Goal: Use online tool/utility: Utilize a website feature to perform a specific function

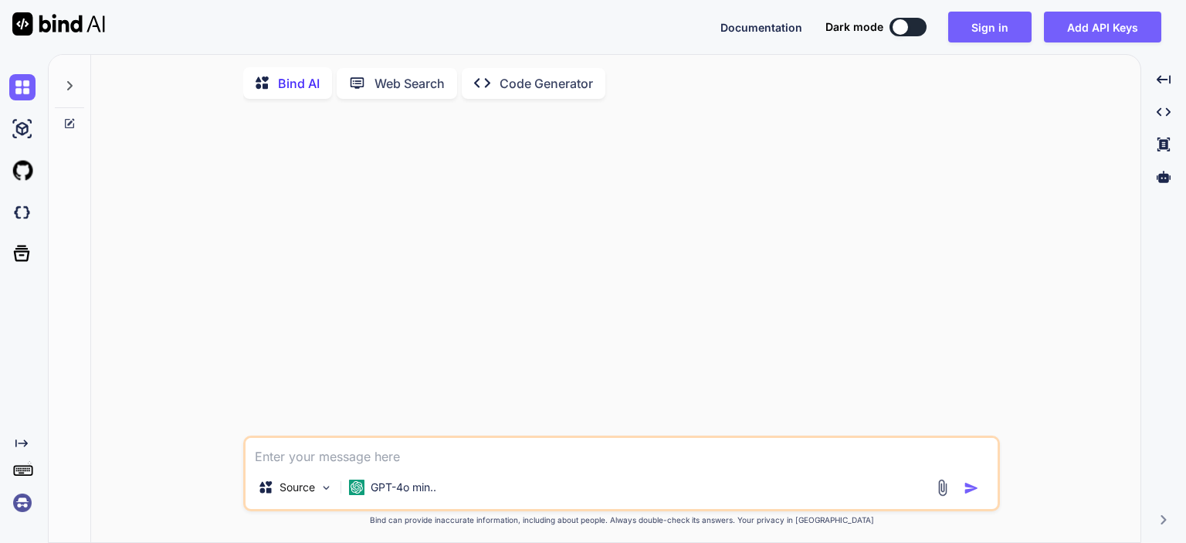
type textarea "x"
type textarea "ч"
type textarea "x"
type textarea "чт"
type textarea "x"
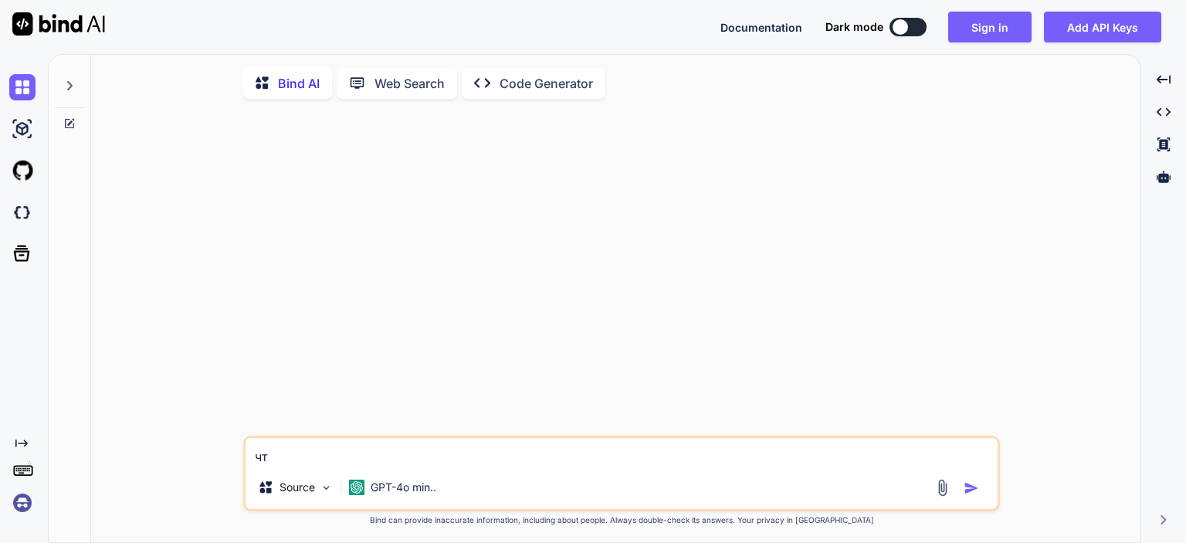
type textarea "что"
type textarea "x"
type textarea "что"
type textarea "x"
type textarea "что"
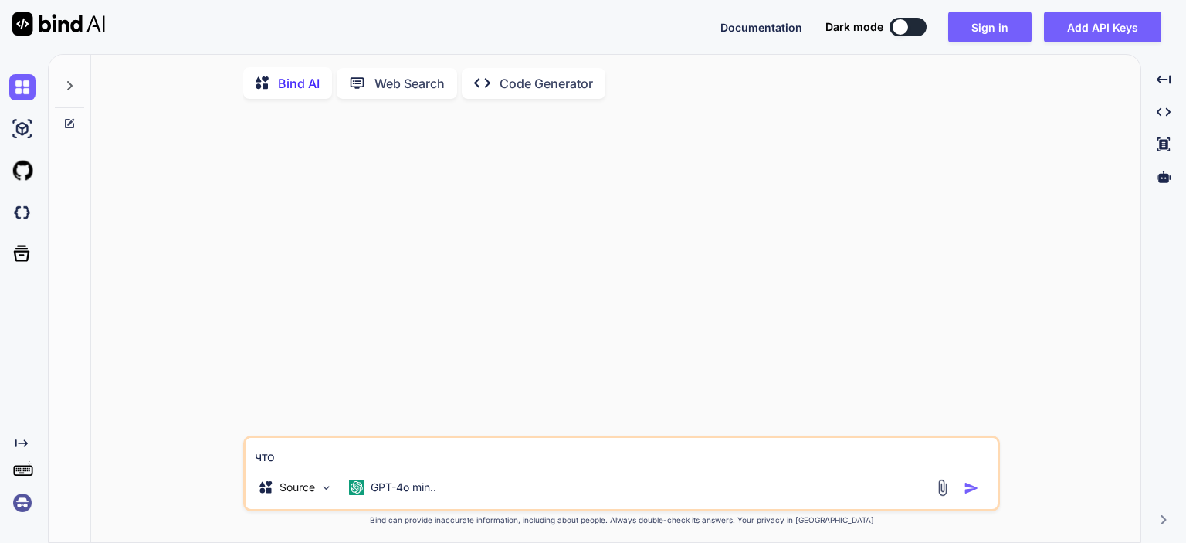
type textarea "x"
type textarea "что [PERSON_NAME]"
type textarea "x"
type textarea "что"
type textarea "x"
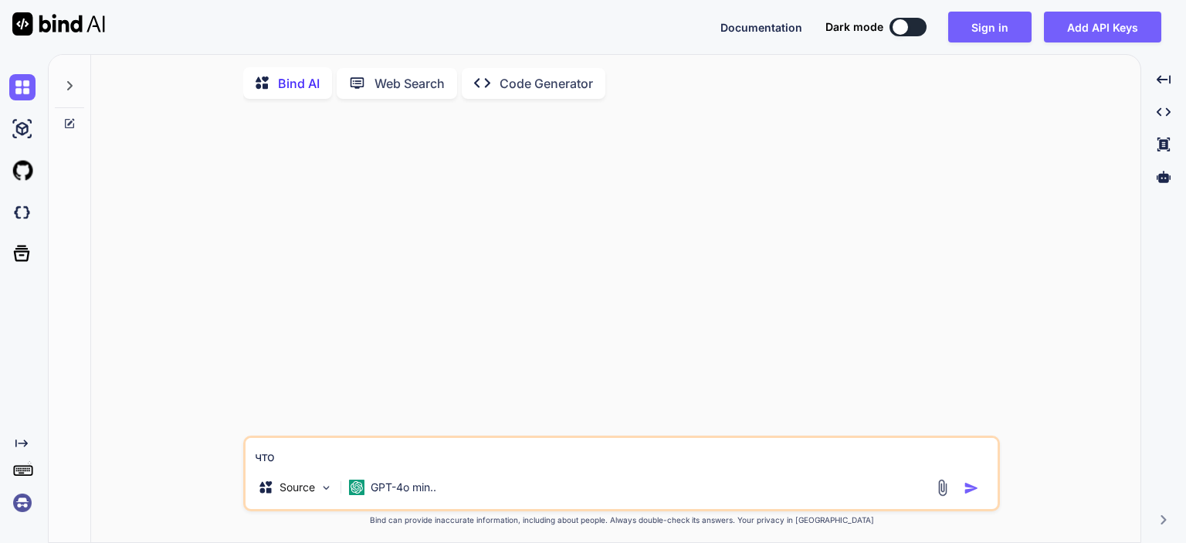
type textarea "что т"
type textarea "x"
type textarea "что ты"
type textarea "x"
type textarea "что ты"
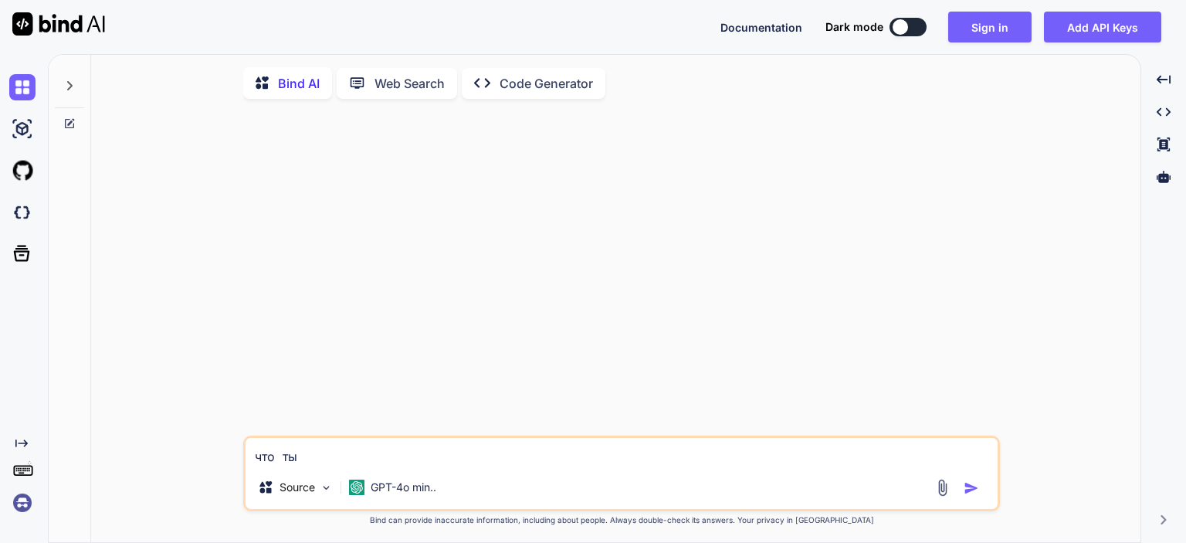
type textarea "x"
type textarea "что ты у"
type textarea "x"
type textarea "что ты ум"
type textarea "x"
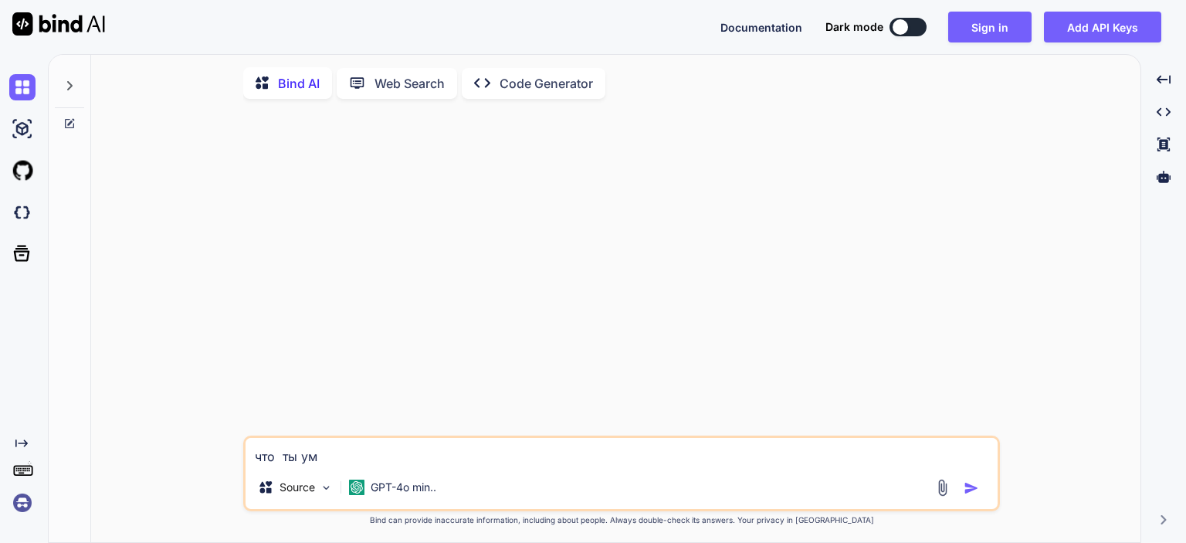
type textarea "что ты уме"
type textarea "x"
type textarea "что ты умее"
type textarea "x"
type textarea "что ты умееш"
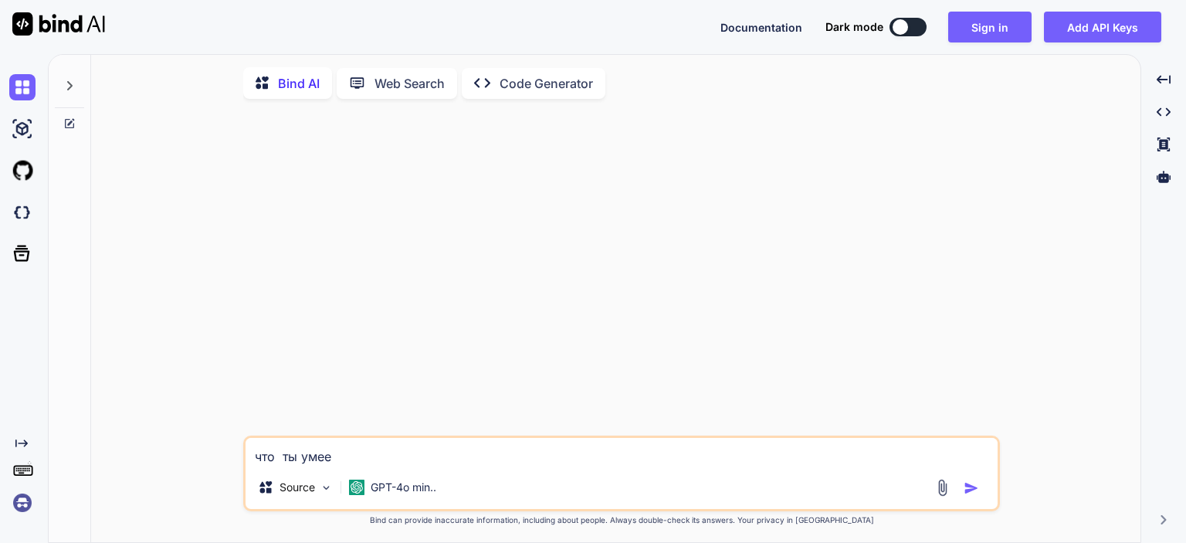
type textarea "x"
type textarea "что ты умеешь"
type textarea "x"
type textarea "что ты умеешь"
type textarea "x"
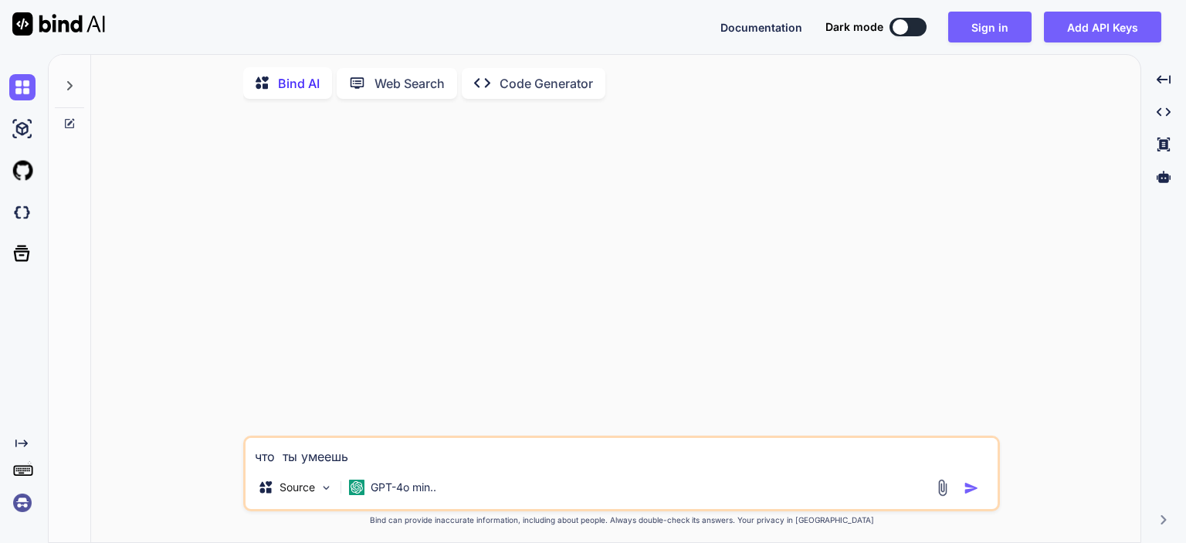
type textarea "что ты умеешь"
click at [980, 491] on button "button" at bounding box center [975, 487] width 22 height 15
type textarea "x"
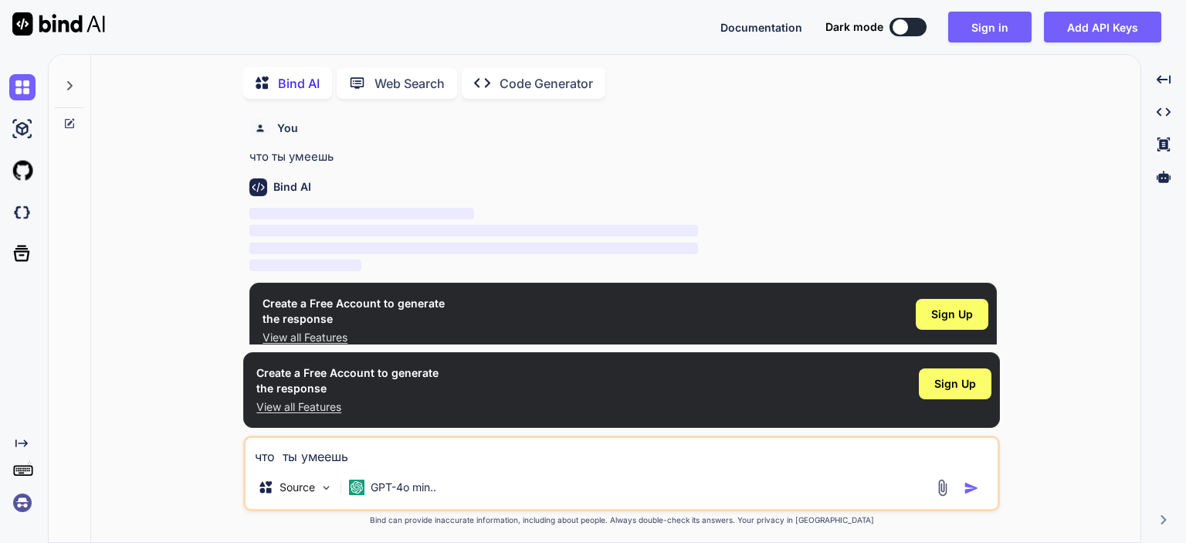
scroll to position [5, 0]
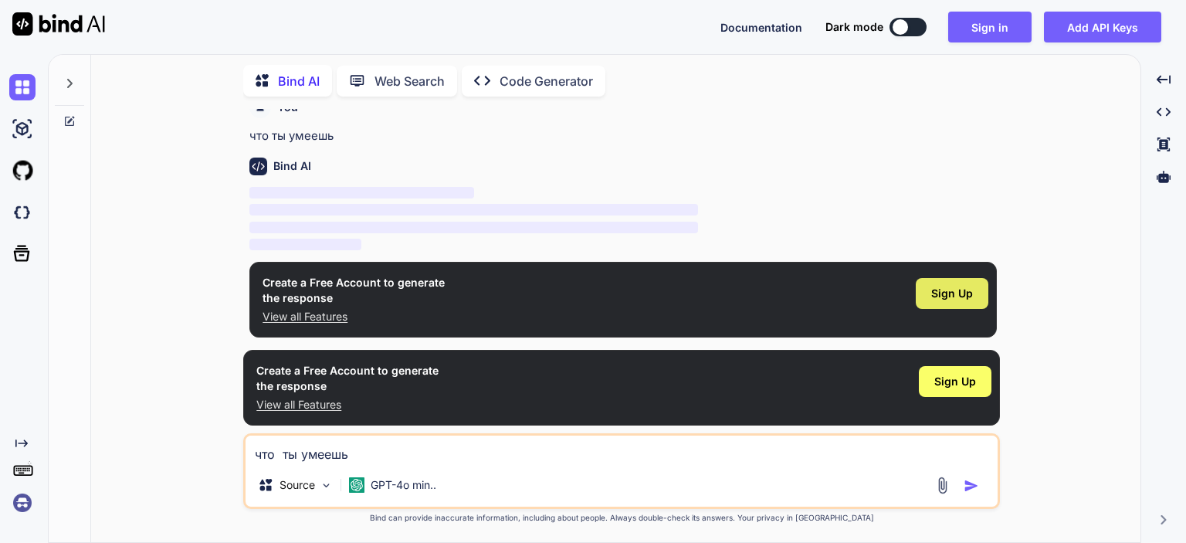
click at [933, 291] on span "Sign Up" at bounding box center [952, 293] width 42 height 15
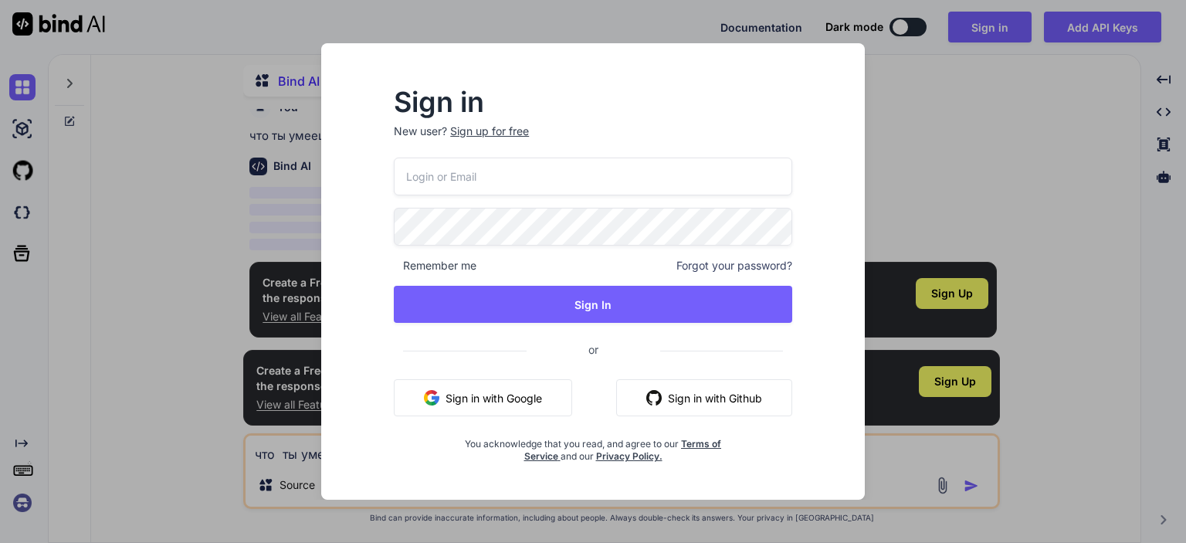
click at [537, 182] on input "email" at bounding box center [593, 177] width 399 height 38
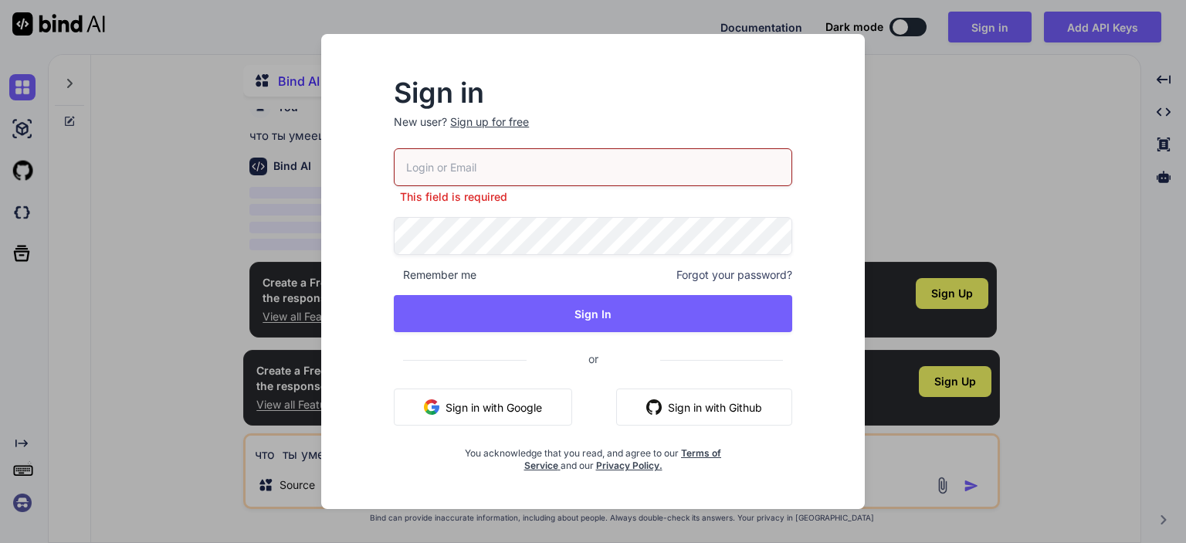
click at [480, 394] on button "Sign in with Google" at bounding box center [483, 406] width 178 height 37
click at [473, 411] on button "Sign in with Google" at bounding box center [483, 406] width 178 height 37
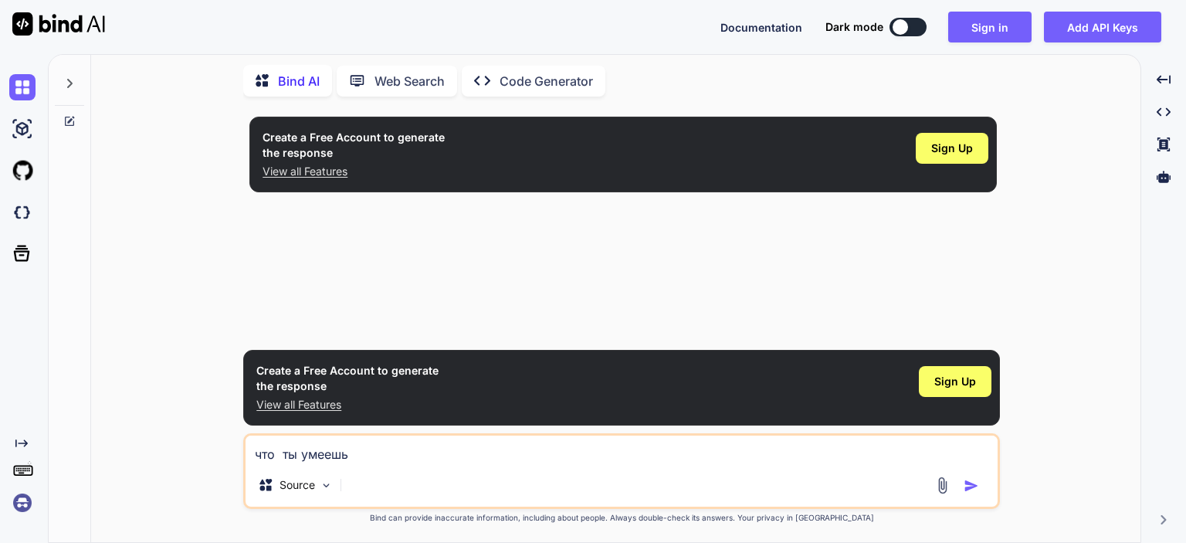
scroll to position [0, 0]
click at [1020, 24] on button "Sign in" at bounding box center [989, 27] width 83 height 31
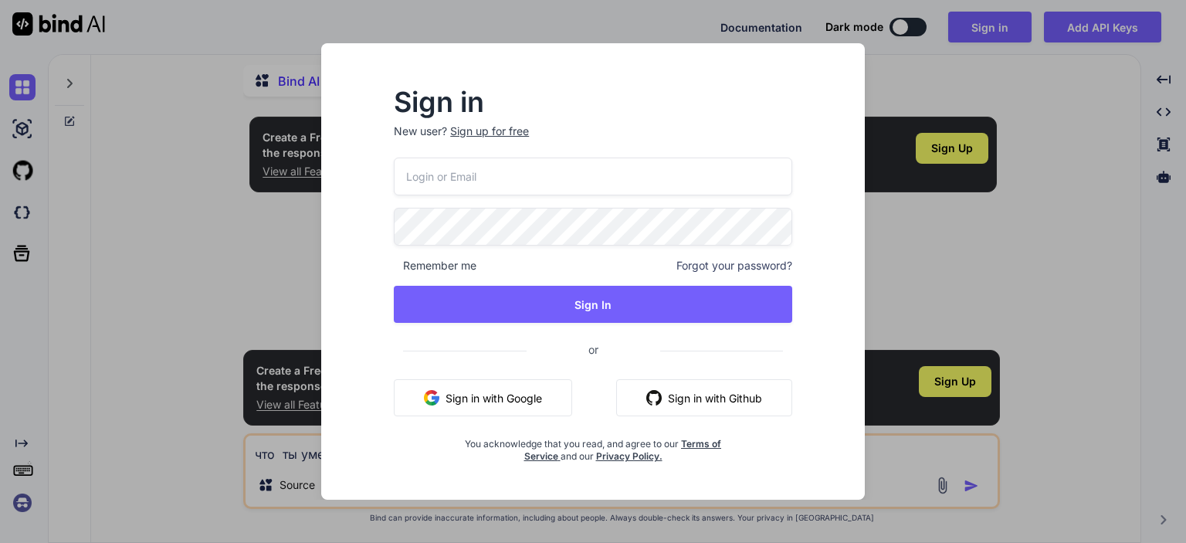
click at [534, 384] on button "Sign in with Google" at bounding box center [483, 397] width 178 height 37
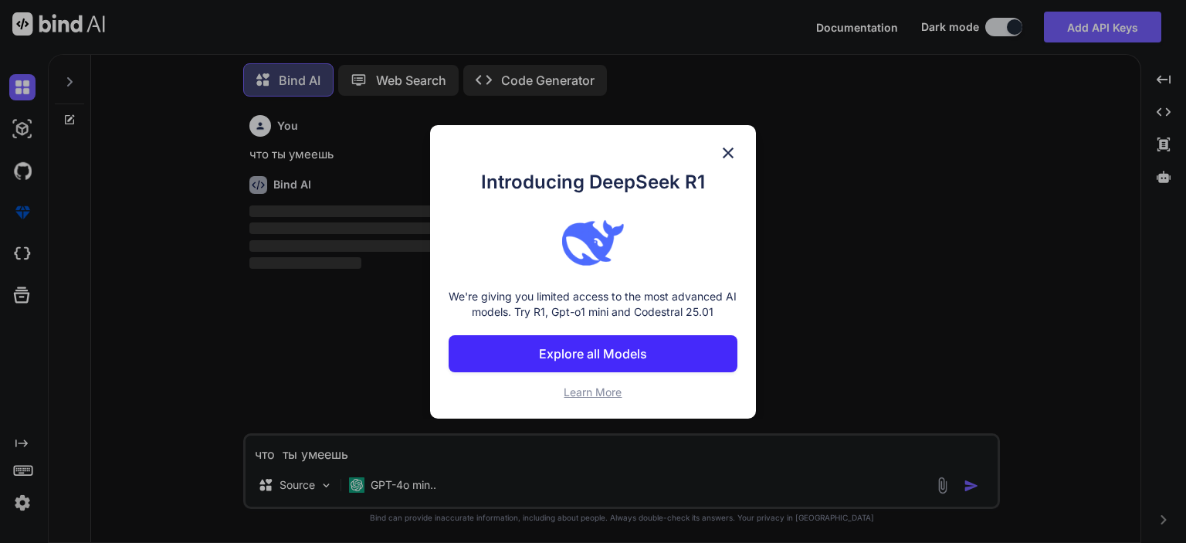
scroll to position [6, 0]
click at [735, 155] on img at bounding box center [728, 153] width 19 height 19
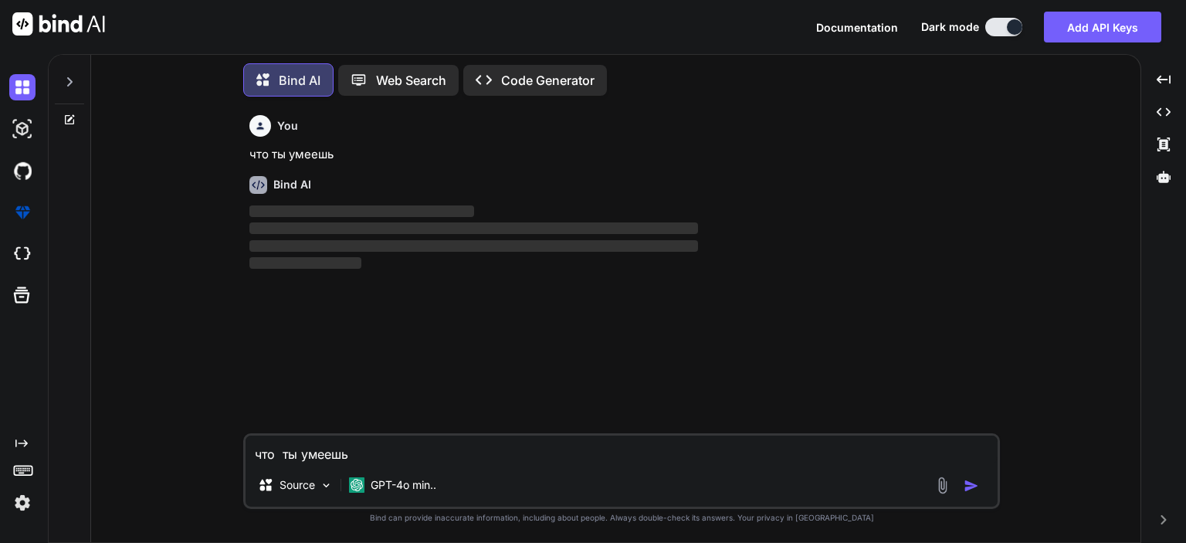
click at [575, 446] on textarea "что ты умеешь" at bounding box center [622, 450] width 752 height 28
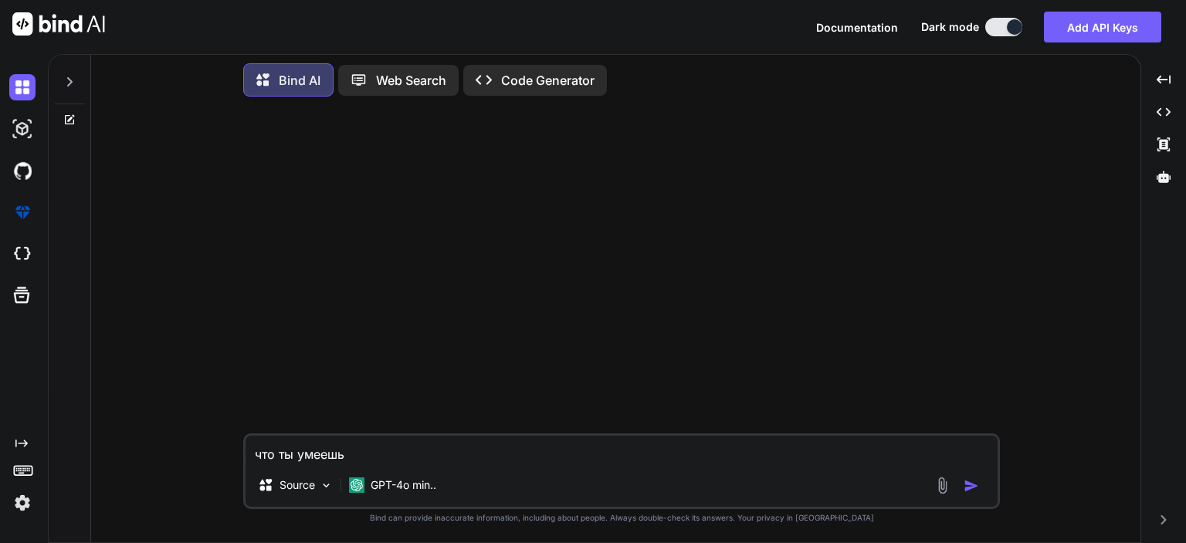
type textarea "что ты умеешь"
click at [975, 481] on img "button" at bounding box center [971, 485] width 15 height 15
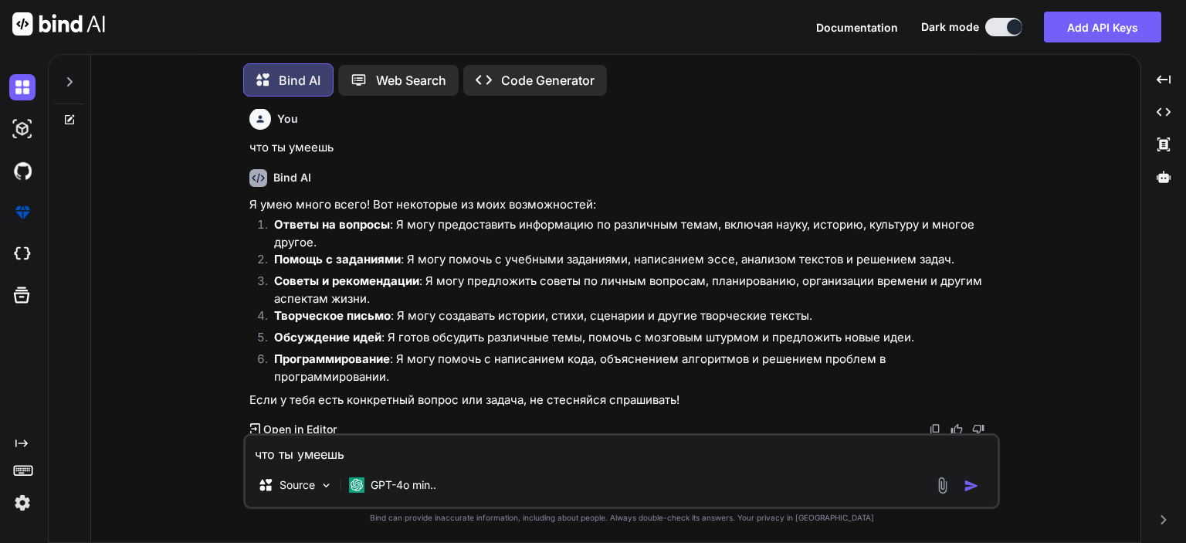
scroll to position [9, 0]
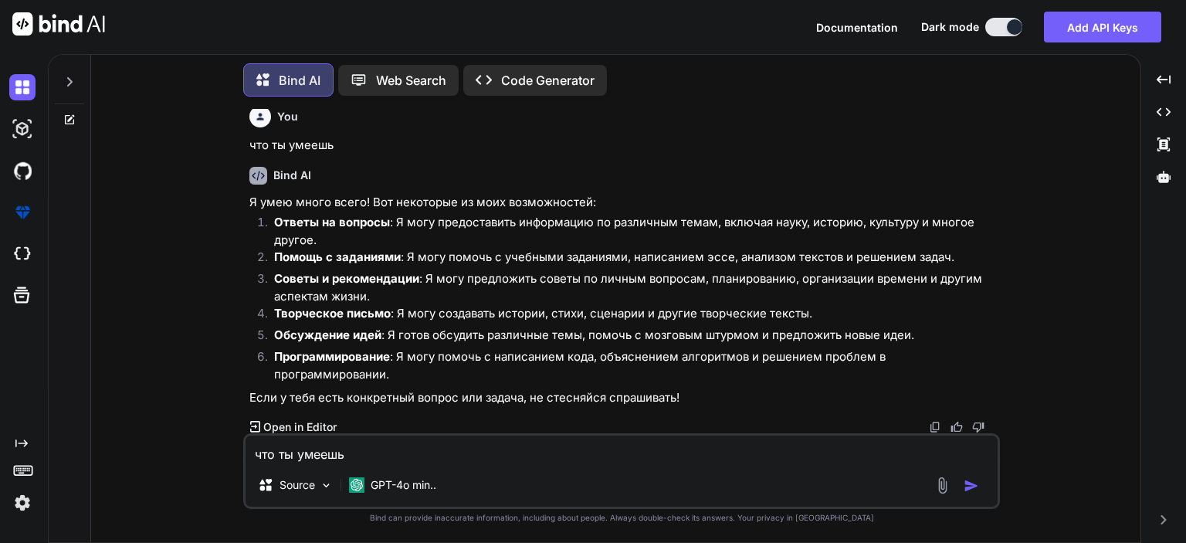
click at [430, 455] on textarea "что ты умеешь" at bounding box center [622, 450] width 752 height 28
type textarea "ы"
type textarea "ты сайт можешь создавать"
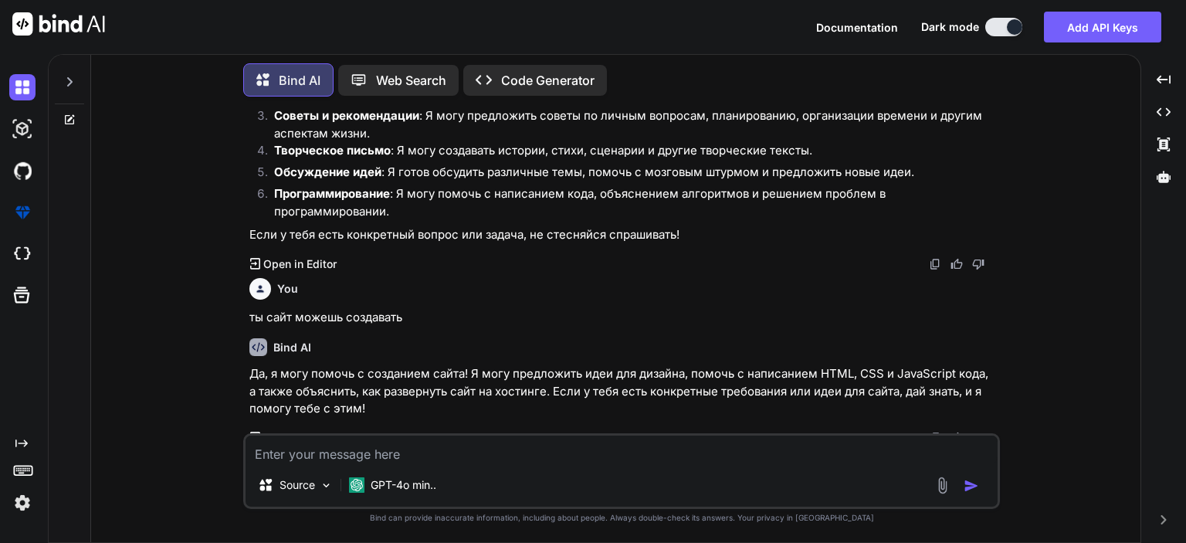
scroll to position [182, 0]
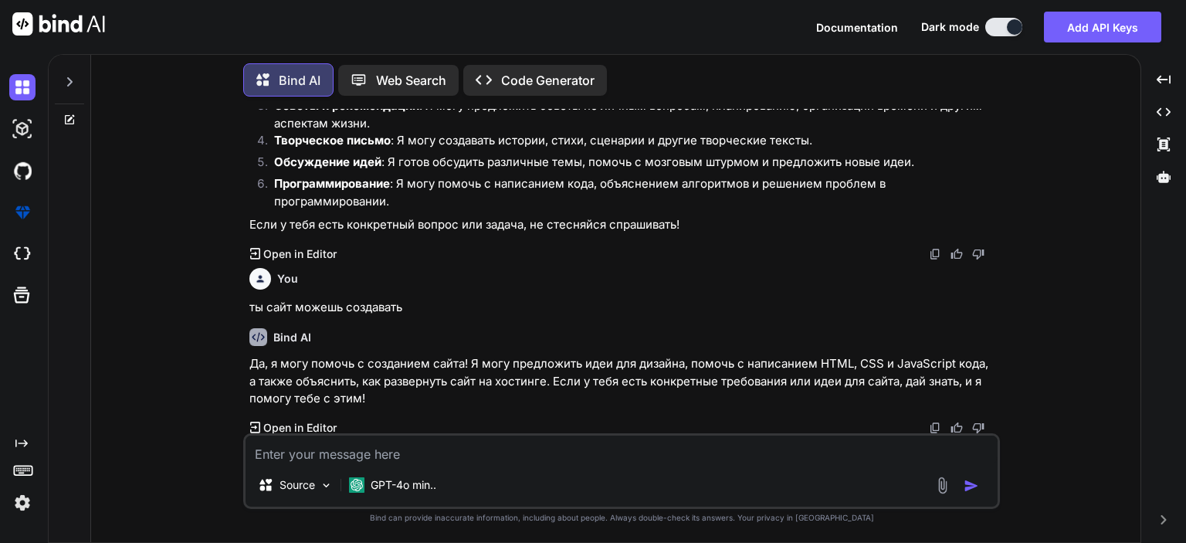
click at [521, 453] on textarea at bounding box center [622, 450] width 752 height 28
type textarea "х"
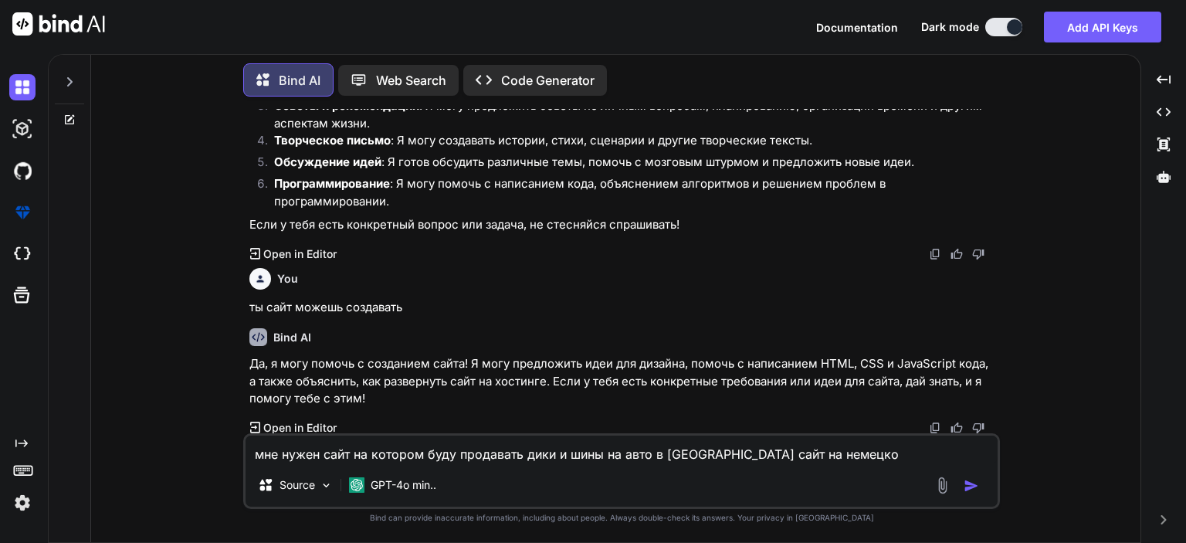
type textarea "мне нужен сайт на котором буду продавать дики и шины на авто в [GEOGRAPHIC_DATA…"
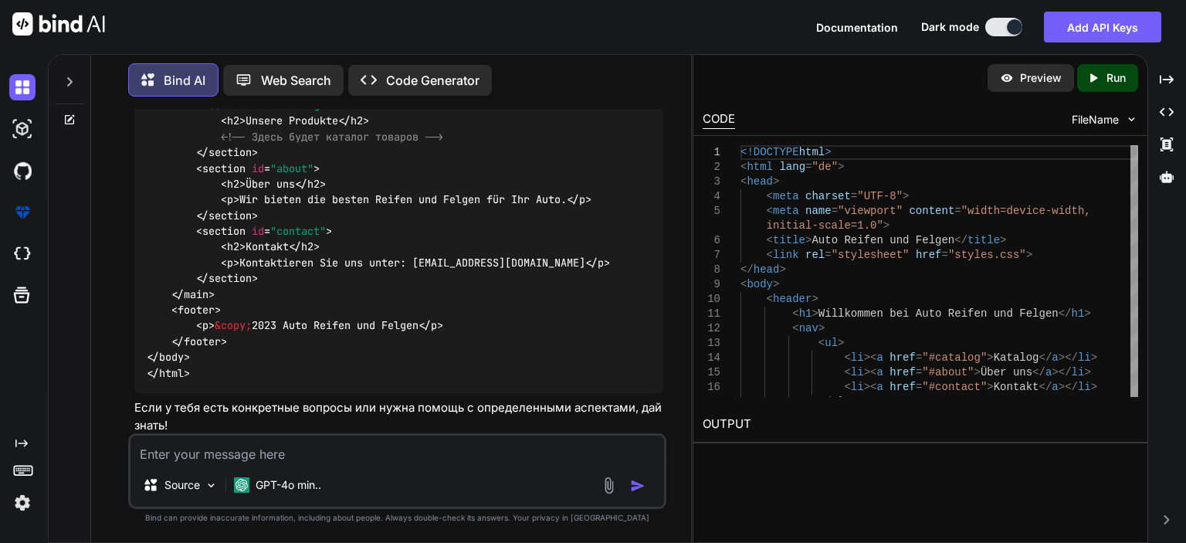
scroll to position [1779, 0]
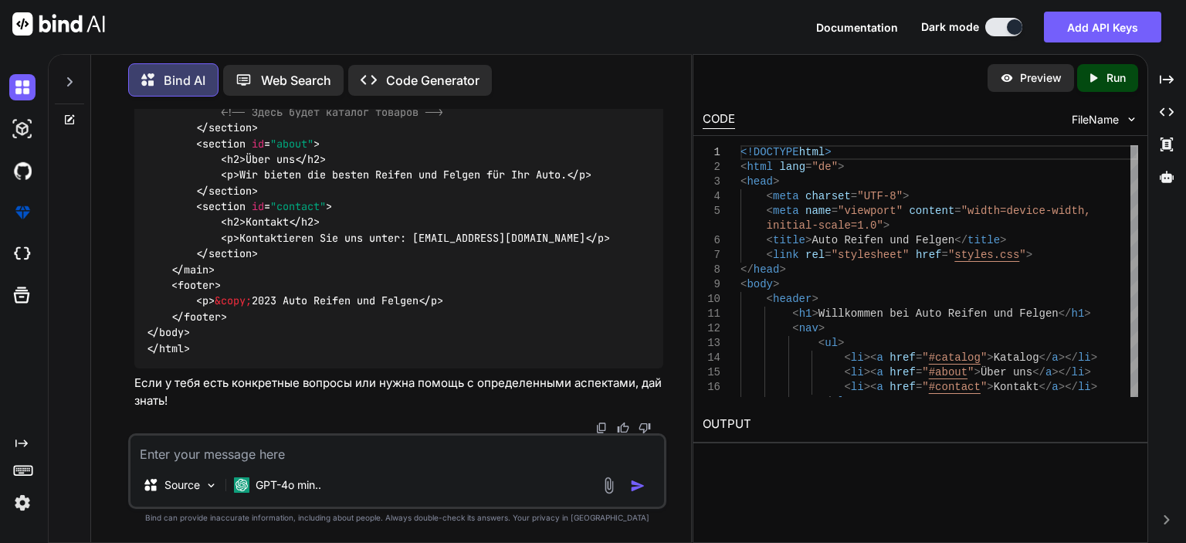
click at [297, 442] on textarea at bounding box center [398, 450] width 534 height 28
type textarea "ты сдай мне готовый сайт"
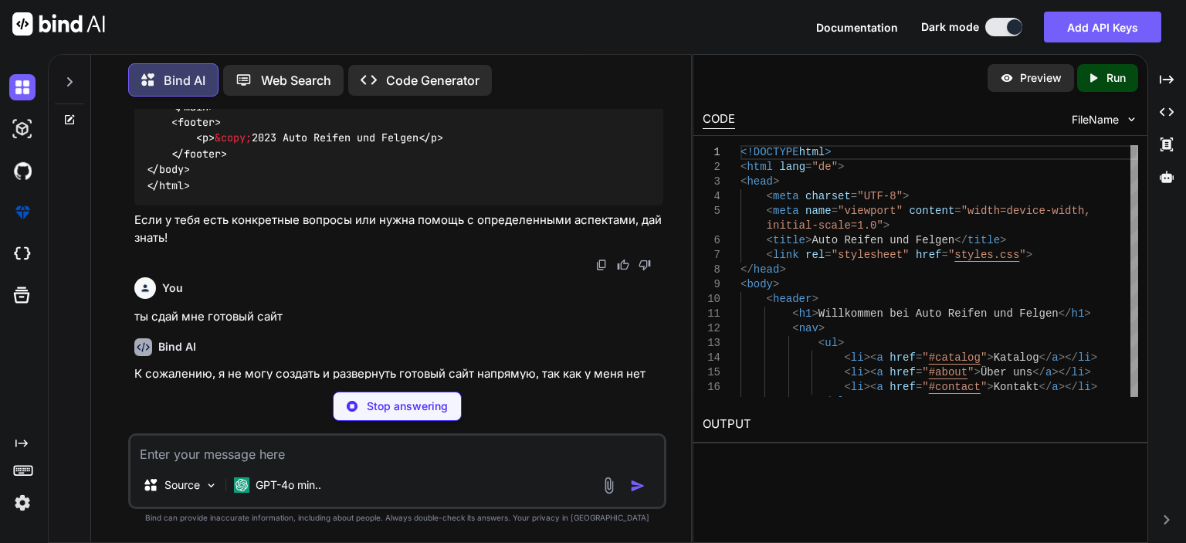
scroll to position [2006, 0]
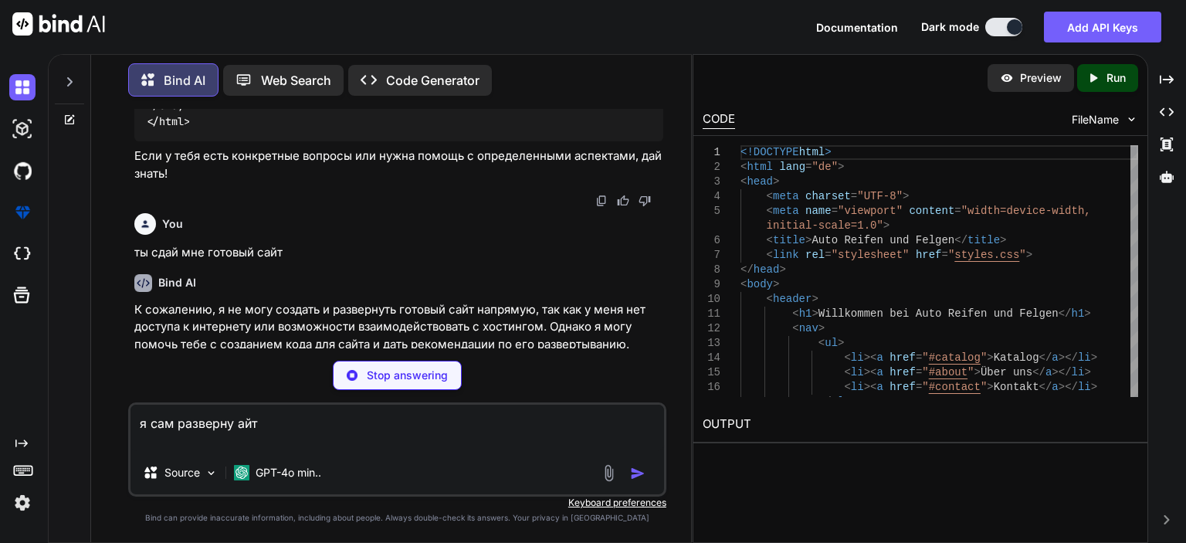
click at [239, 424] on textarea "я сам разверну айт" at bounding box center [398, 428] width 534 height 46
click at [288, 427] on textarea "я сам разверну сайт" at bounding box center [398, 428] width 534 height 46
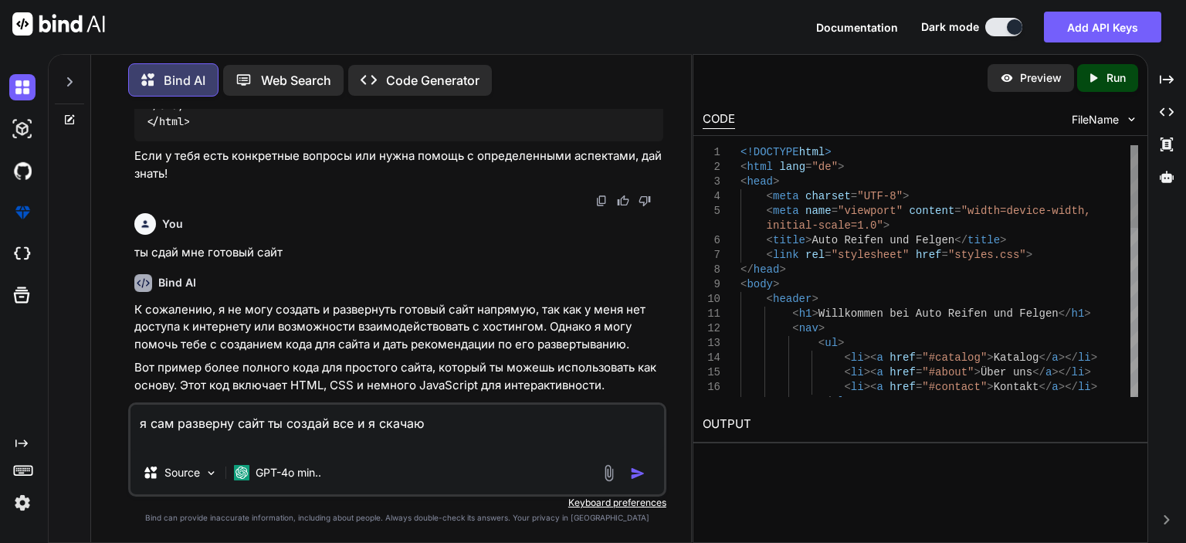
type textarea "я сам разверну сайт ты создай все и я скачаю"
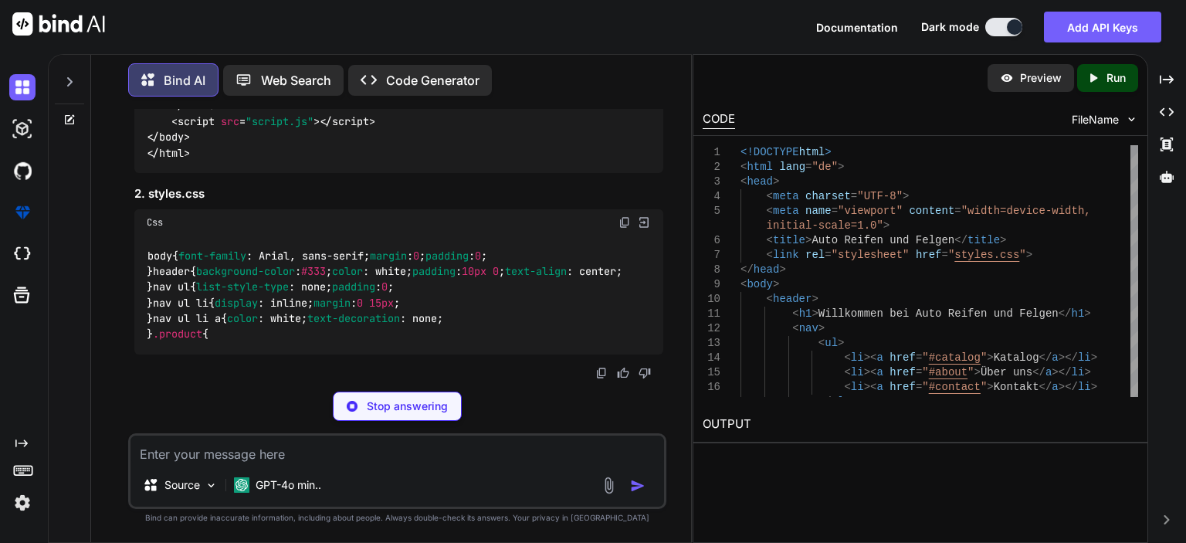
scroll to position [5364, 0]
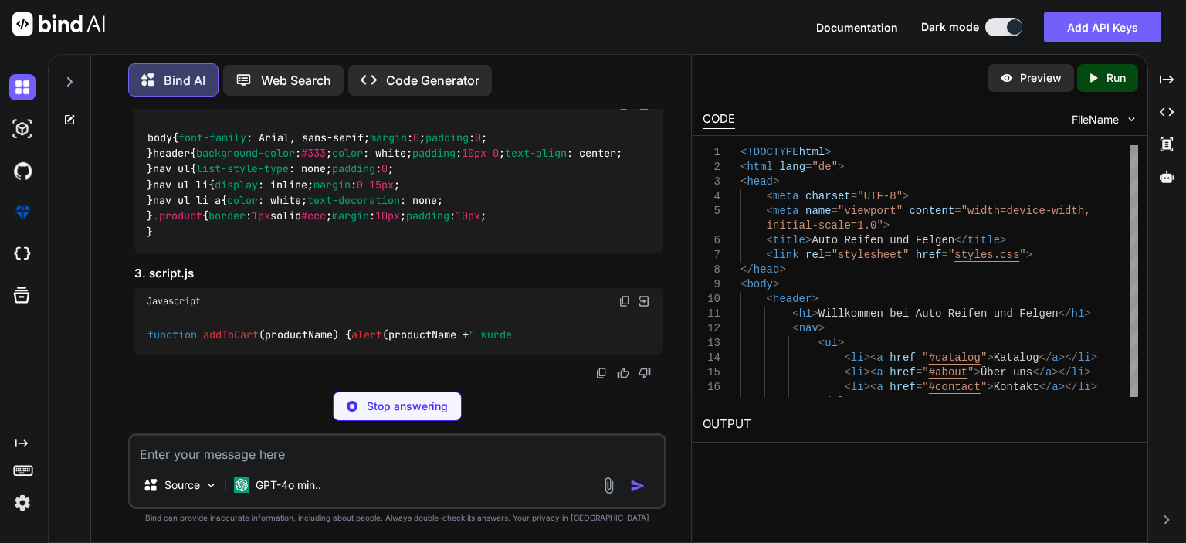
click at [406, 78] on p "Code Generator" at bounding box center [432, 80] width 93 height 19
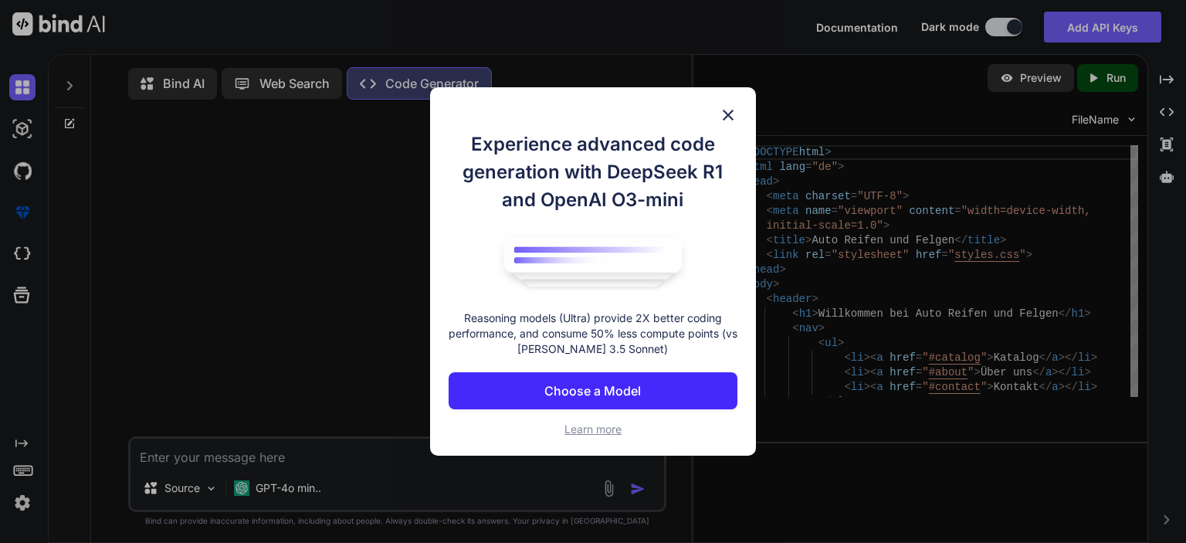
click at [620, 397] on p "Choose a Model" at bounding box center [593, 391] width 97 height 19
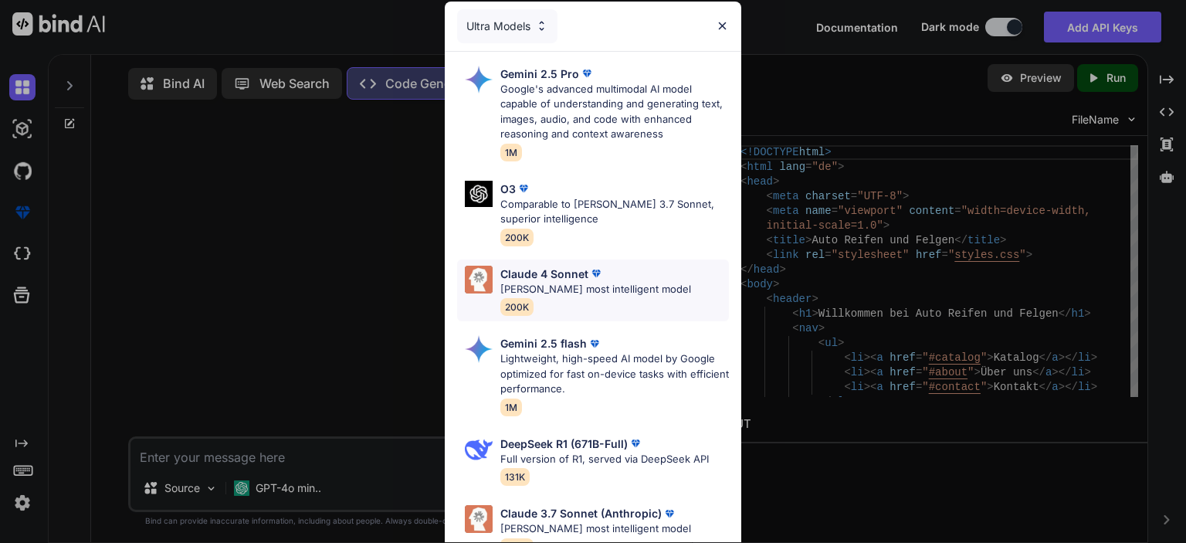
scroll to position [201, 0]
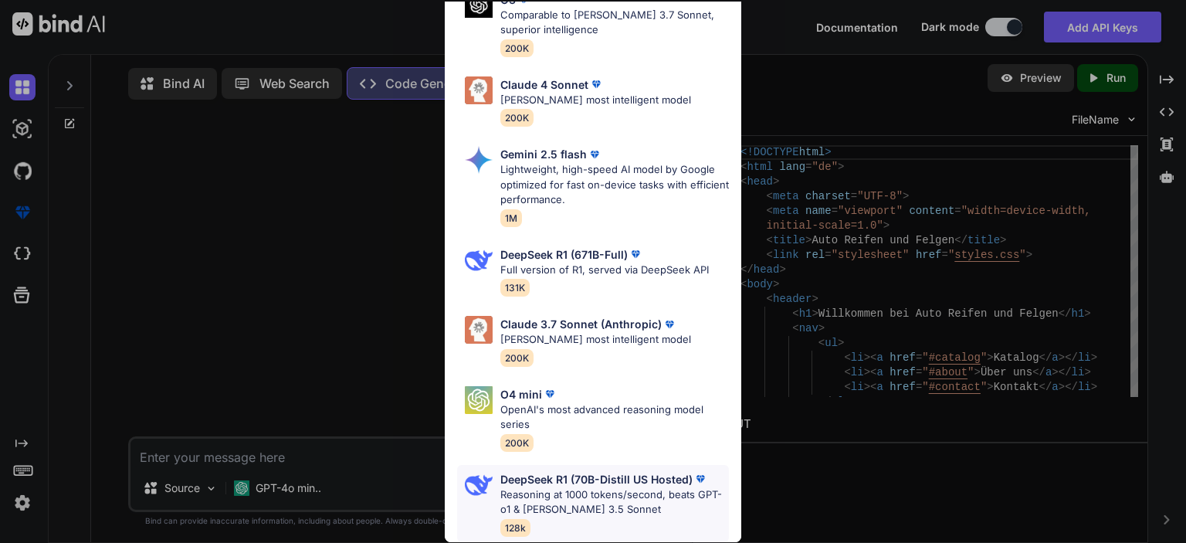
click at [626, 503] on p "Reasoning at 1000 tokens/second, beats GPT-o1 & [PERSON_NAME] 3.5 Sonnet" at bounding box center [614, 502] width 229 height 30
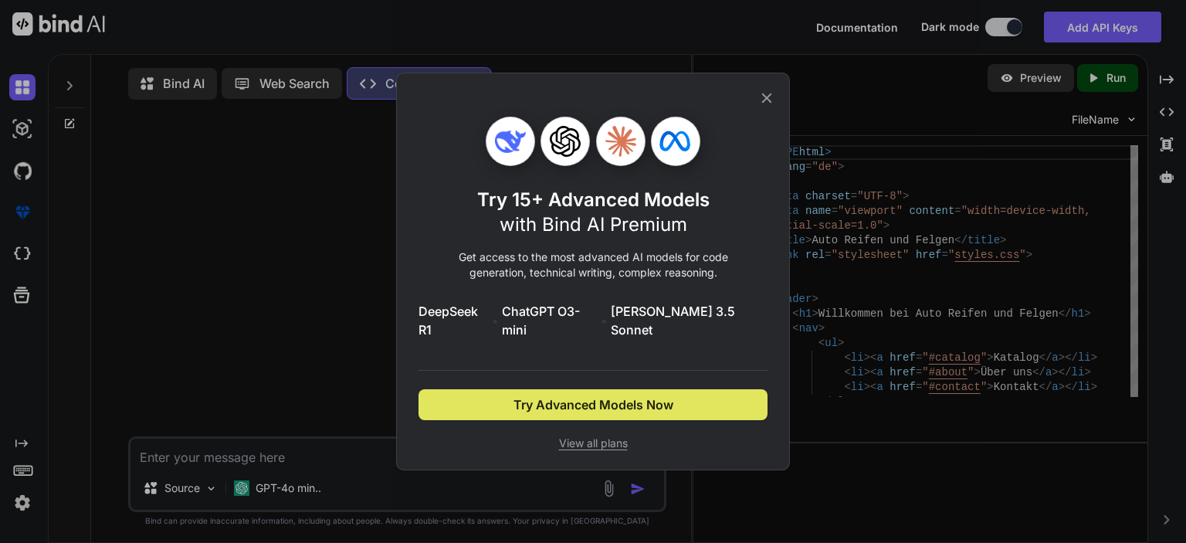
click at [629, 401] on span "Try Advanced Models Now" at bounding box center [594, 404] width 160 height 19
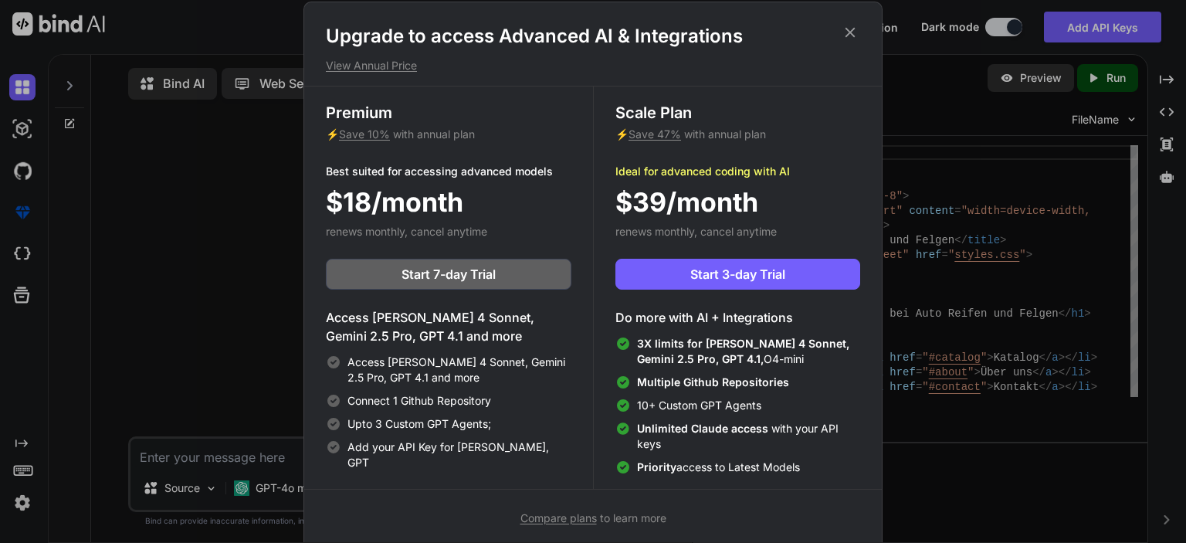
click at [847, 29] on icon at bounding box center [851, 32] width 10 height 10
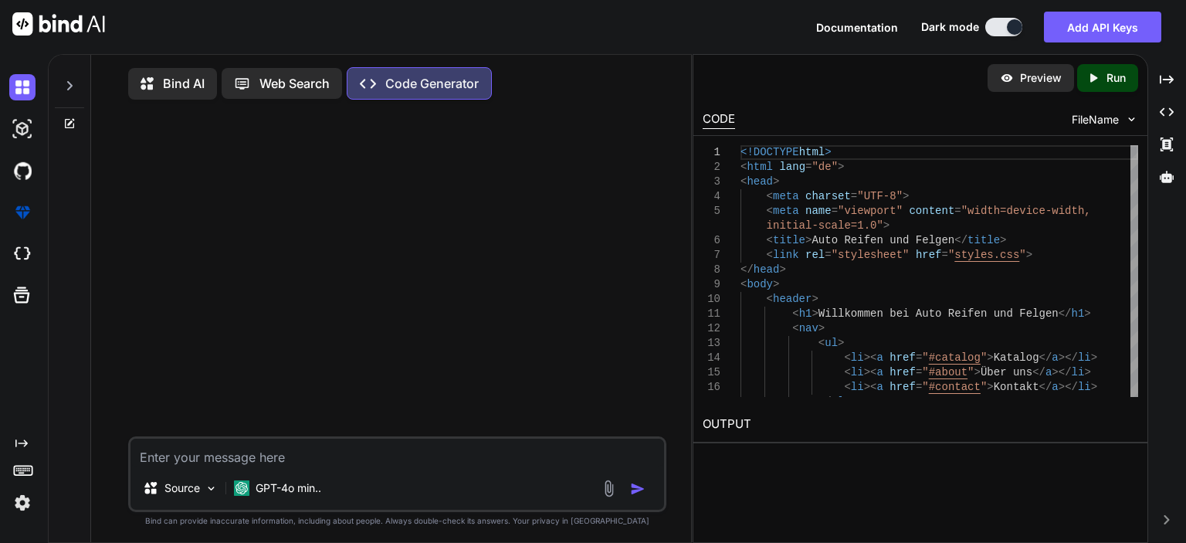
click at [362, 466] on textarea at bounding box center [398, 453] width 534 height 28
click at [1098, 80] on icon "Created with Pixso." at bounding box center [1094, 78] width 14 height 14
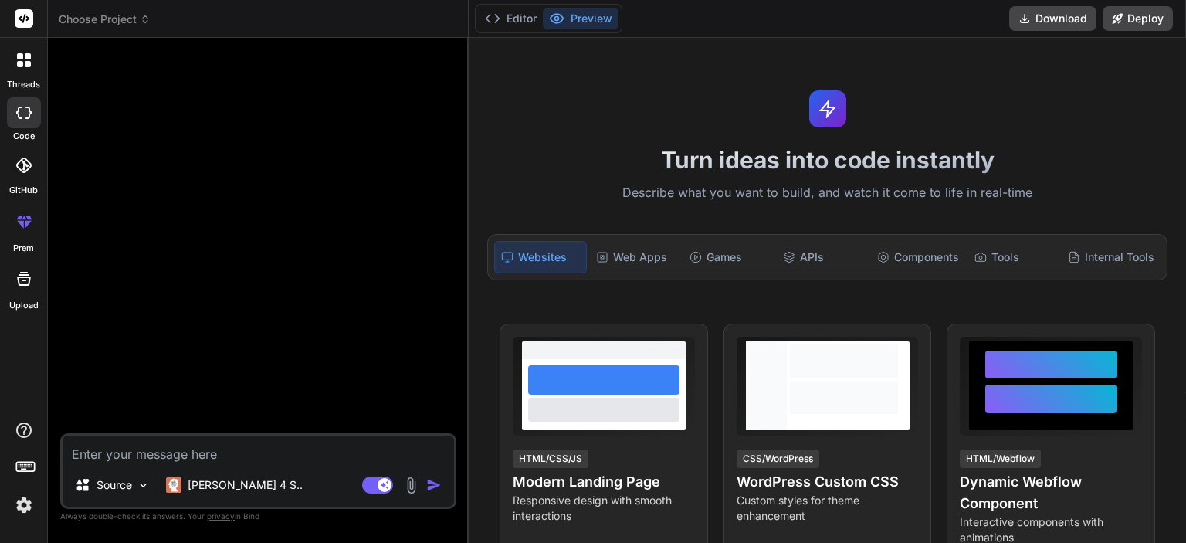
scroll to position [266, 0]
